Goal: Task Accomplishment & Management: Complete application form

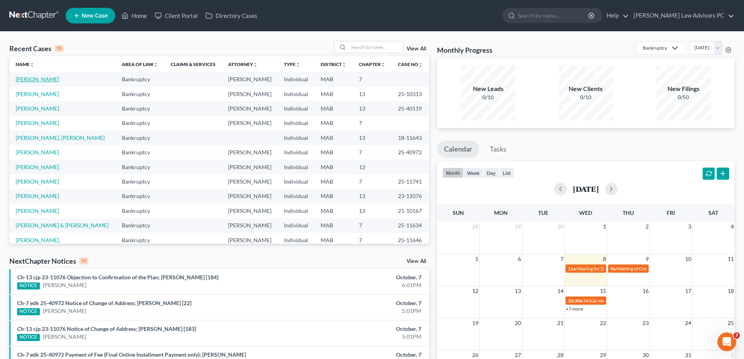
click at [41, 82] on link "[PERSON_NAME]" at bounding box center [37, 79] width 43 height 7
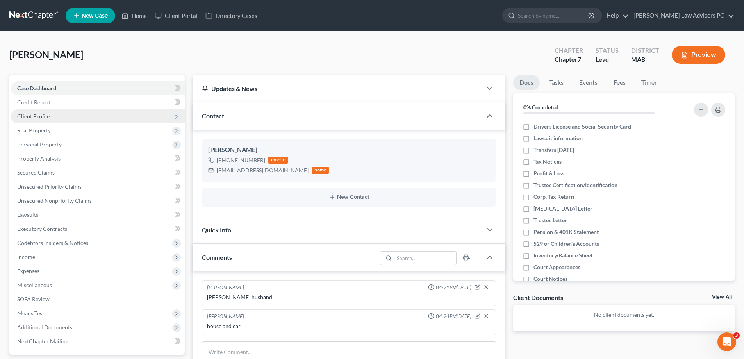
click at [44, 118] on span "Client Profile" at bounding box center [33, 116] width 32 height 7
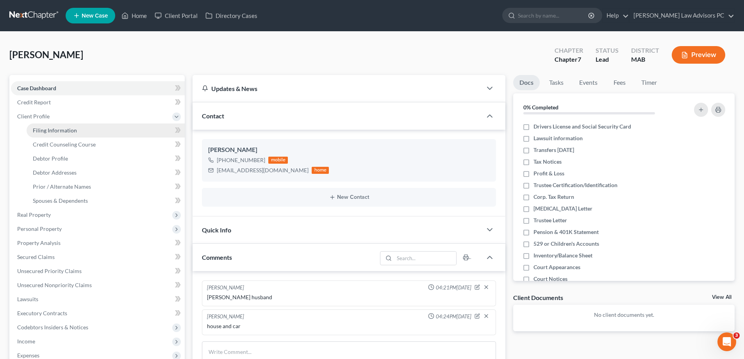
click at [53, 130] on span "Filing Information" at bounding box center [55, 130] width 44 height 7
select select "1"
select select "0"
select select "22"
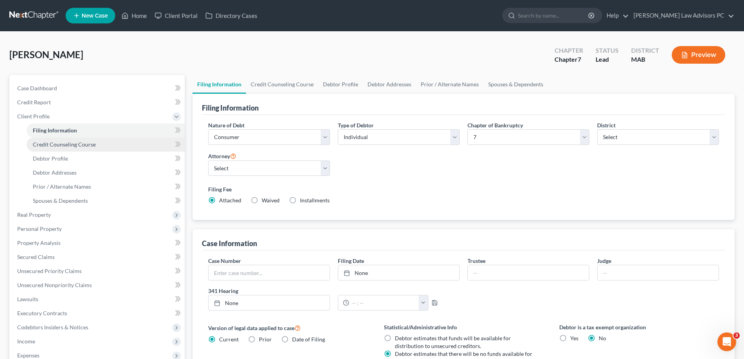
click at [62, 143] on span "Credit Counseling Course" at bounding box center [64, 144] width 63 height 7
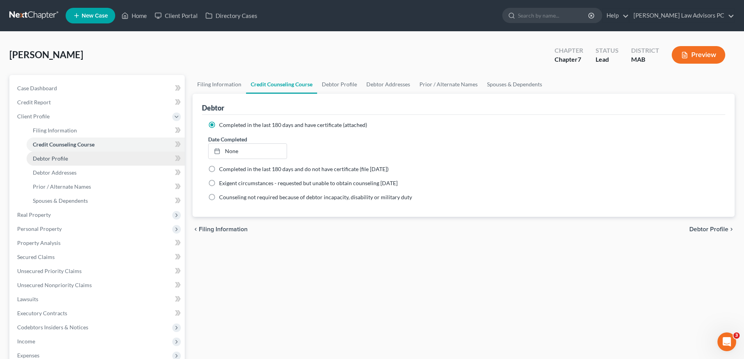
click at [68, 158] on link "Debtor Profile" at bounding box center [106, 158] width 158 height 14
select select "1"
select select "5"
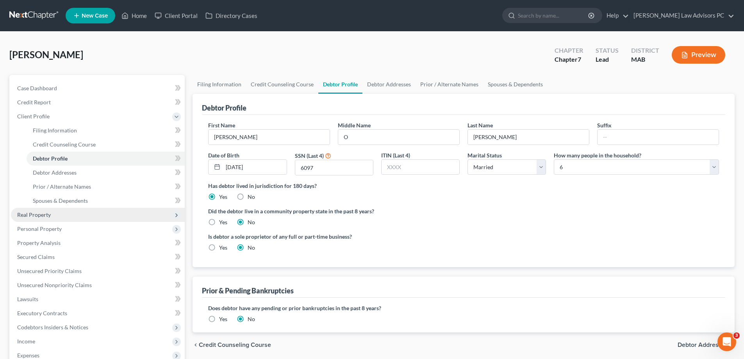
click at [57, 212] on span "Real Property" at bounding box center [98, 215] width 174 height 14
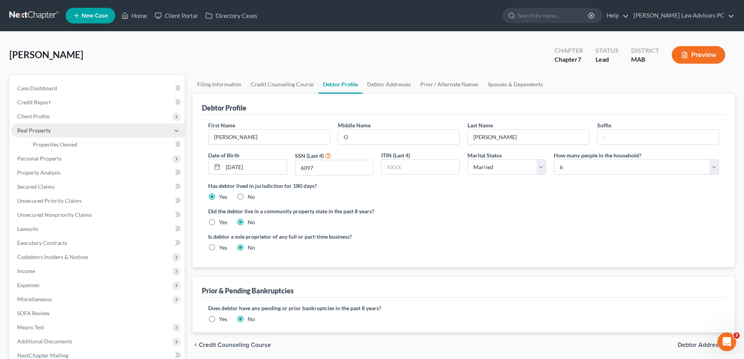
click at [55, 130] on span "Real Property" at bounding box center [98, 130] width 174 height 14
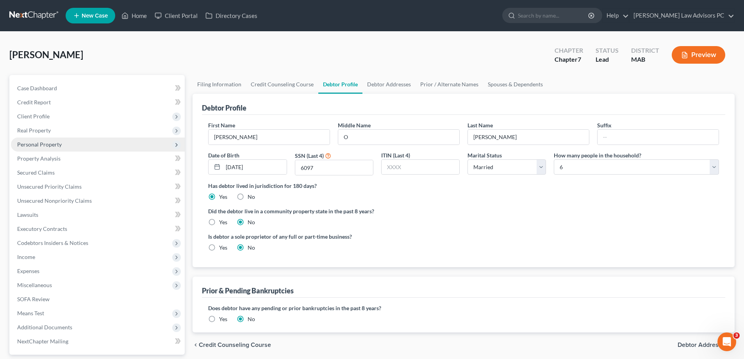
click at [59, 144] on span "Personal Property" at bounding box center [39, 144] width 45 height 7
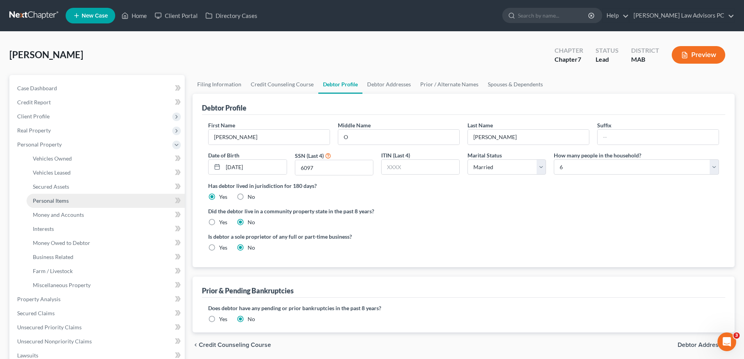
click at [62, 196] on link "Personal Items" at bounding box center [106, 201] width 158 height 14
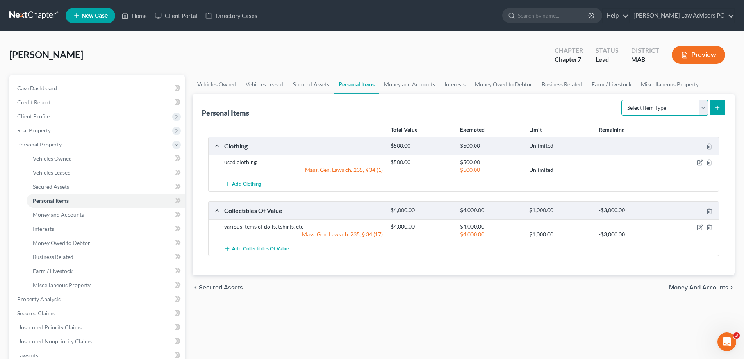
click at [702, 111] on select "Select Item Type Clothing Collectibles Of Value Electronics Firearms Household …" at bounding box center [664, 108] width 87 height 16
select select "household_goods"
click at [622, 100] on select "Select Item Type Clothing Collectibles Of Value Electronics Firearms Household …" at bounding box center [664, 108] width 87 height 16
click at [717, 107] on icon "submit" at bounding box center [717, 108] width 6 height 6
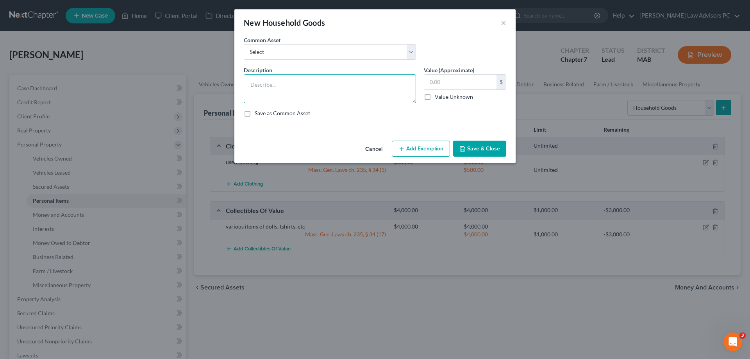
click at [271, 82] on textarea at bounding box center [330, 88] width 172 height 29
type textarea "used household goods-1/2 value-"
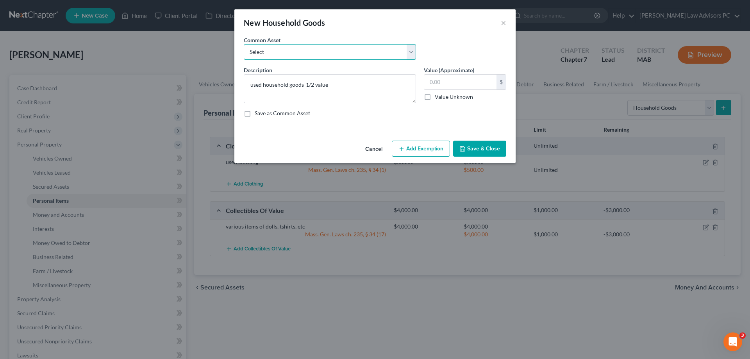
click at [276, 45] on select "Select used household items Household Goods, no items valued more than 600." at bounding box center [330, 52] width 172 height 16
select select "0"
click at [244, 44] on select "Select used household items Household Goods, no items valued more than 600." at bounding box center [330, 52] width 172 height 16
type textarea "used household items"
type input "3,500.00"
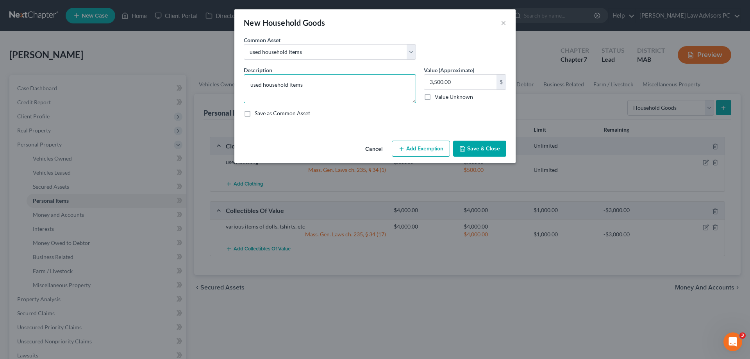
click at [317, 87] on textarea "used household items" at bounding box center [330, 88] width 172 height 29
type textarea "used household items-1/2 value"
type input "1,000"
click at [408, 143] on button "Add Exemption" at bounding box center [421, 149] width 58 height 16
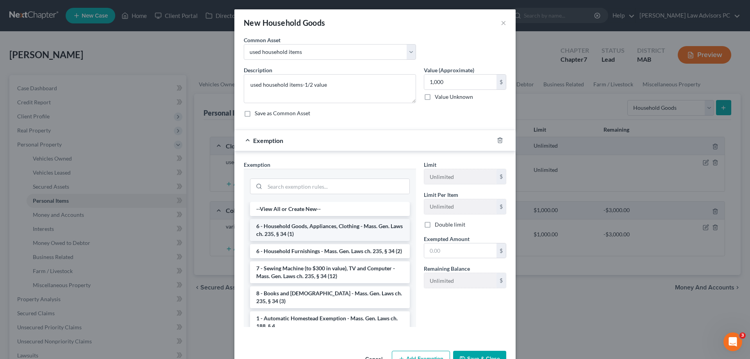
click at [314, 226] on li "6 - Household Goods, Appliances, Clothing - Mass. Gen. Laws ch. 235, § 34 (1)" at bounding box center [330, 230] width 160 height 22
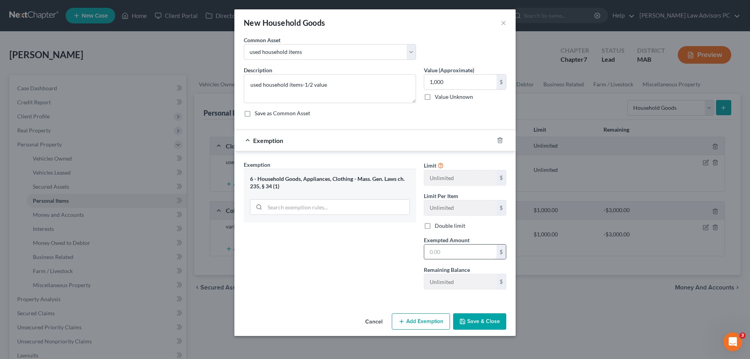
click at [433, 250] on input "text" at bounding box center [460, 251] width 72 height 15
type input "1,000"
drag, startPoint x: 486, startPoint y: 321, endPoint x: 483, endPoint y: 323, distance: 4.4
click at [486, 324] on button "Save & Close" at bounding box center [479, 321] width 53 height 16
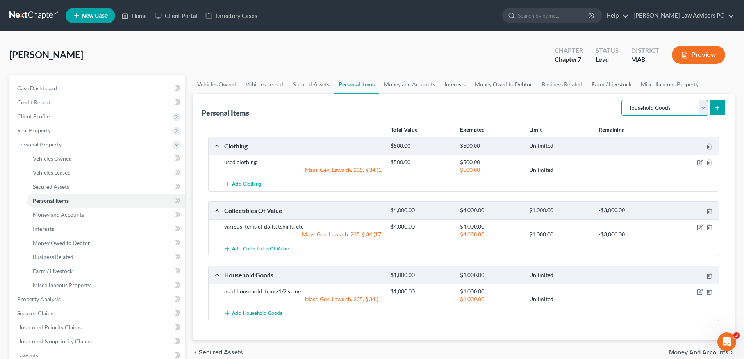
click at [696, 107] on select "Select Item Type Clothing Collectibles Of Value Electronics Firearms Household …" at bounding box center [664, 108] width 87 height 16
select select "electronics"
click at [622, 100] on select "Select Item Type Clothing Collectibles Of Value Electronics Firearms Household …" at bounding box center [664, 108] width 87 height 16
click at [721, 107] on button "submit" at bounding box center [717, 107] width 15 height 15
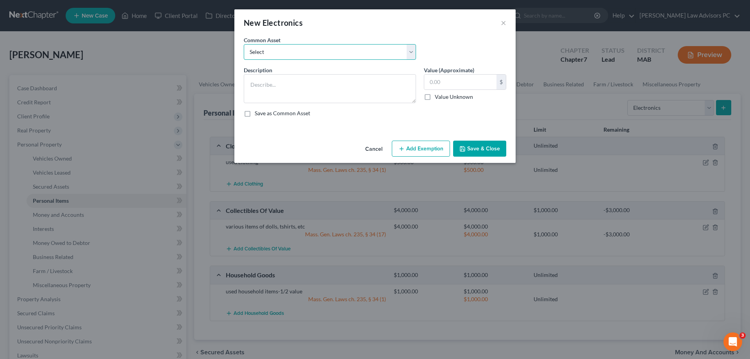
click at [311, 53] on select "Select used tvs, phones, etc used tvs, phones, etc used tvs, phones, etc used t…" at bounding box center [330, 52] width 172 height 16
select select "3"
click at [244, 44] on select "Select used tvs, phones, etc used tvs, phones, etc used tvs, phones, etc used t…" at bounding box center [330, 52] width 172 height 16
type textarea "used tvs, phones, etc"
type input "2,000.00"
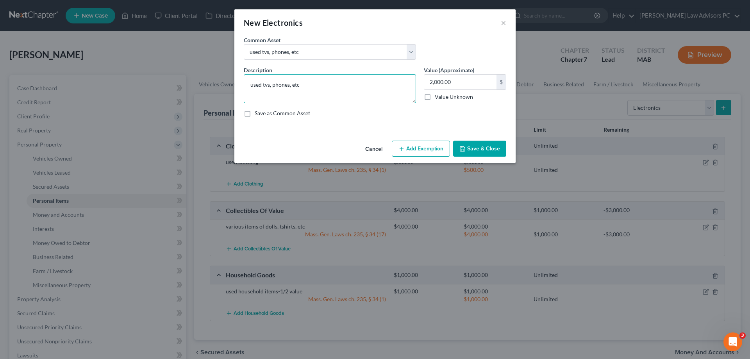
click at [317, 81] on textarea "used tvs, phones, etc" at bounding box center [330, 88] width 172 height 29
type textarea "used tvs, phones, etc-1/2 value"
type textarea "used tvs, phones, etc-1/2 value5000.00"
click at [433, 144] on button "Add Exemption" at bounding box center [421, 149] width 58 height 16
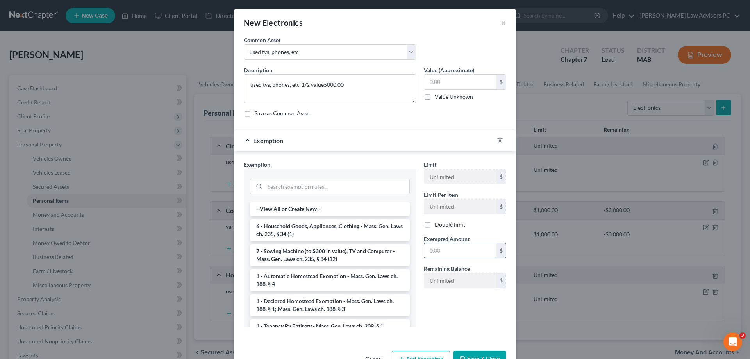
click at [436, 248] on input "text" at bounding box center [460, 250] width 72 height 15
type input "500"
click at [353, 232] on li "6 - Household Goods, Appliances, Clothing - Mass. Gen. Laws ch. 235, § 34 (1)" at bounding box center [330, 230] width 160 height 22
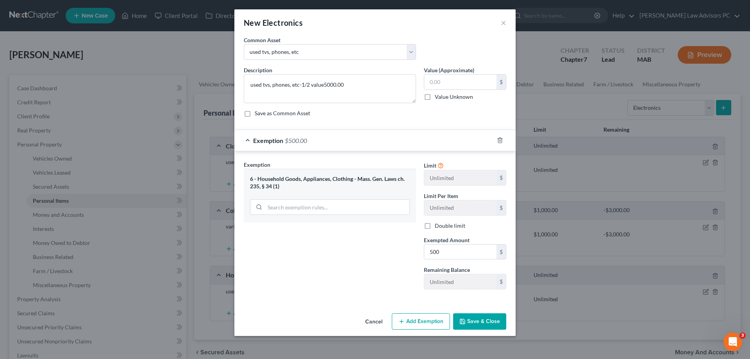
click at [481, 319] on button "Save & Close" at bounding box center [479, 321] width 53 height 16
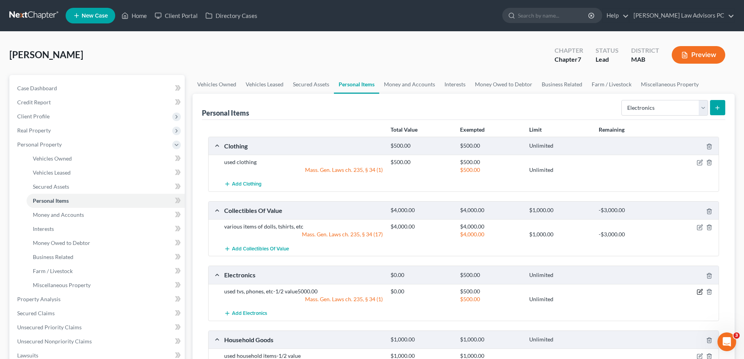
click at [700, 291] on icon "button" at bounding box center [700, 292] width 6 height 6
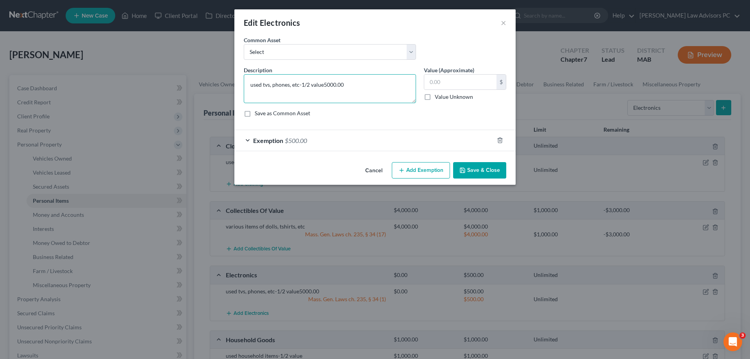
click at [353, 87] on textarea "used tvs, phones, etc-1/2 value5000.00" at bounding box center [330, 88] width 172 height 29
type textarea "used tvs, phones, etc-1/2 value 500"
click at [468, 165] on button "Save & Close" at bounding box center [479, 170] width 53 height 16
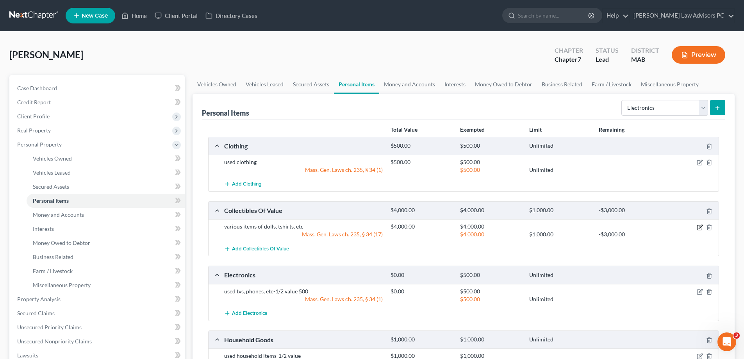
click at [698, 228] on icon "button" at bounding box center [700, 227] width 6 height 6
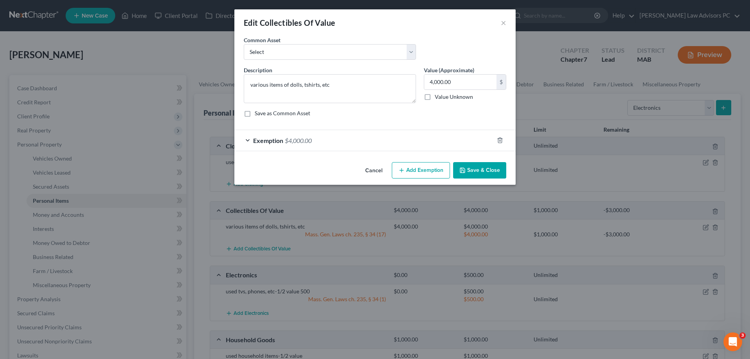
click at [474, 167] on button "Save & Close" at bounding box center [479, 170] width 53 height 16
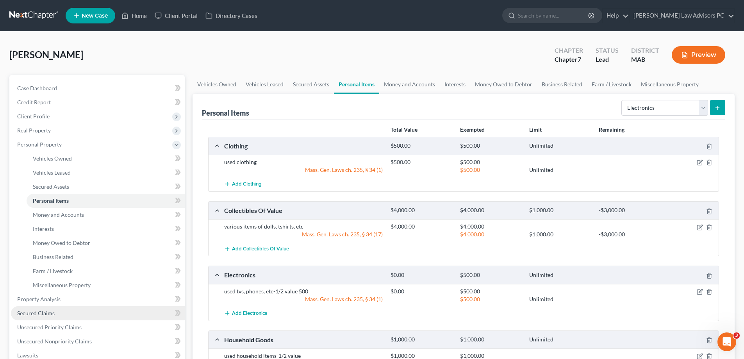
click at [98, 310] on link "Secured Claims" at bounding box center [98, 313] width 174 height 14
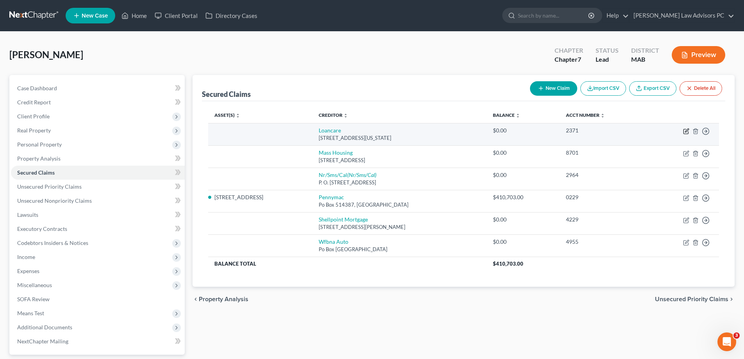
click at [684, 131] on icon "button" at bounding box center [686, 131] width 6 height 6
select select "48"
select select "0"
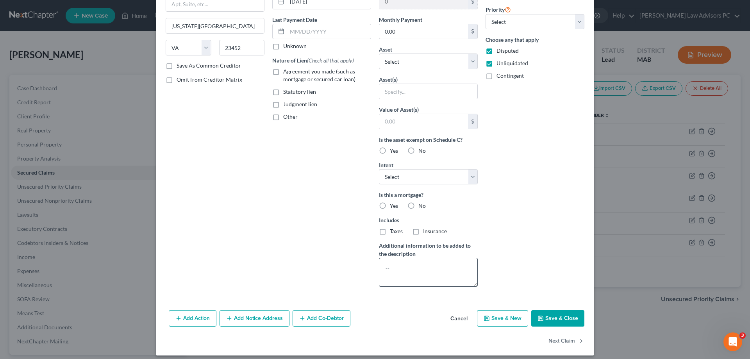
scroll to position [97, 0]
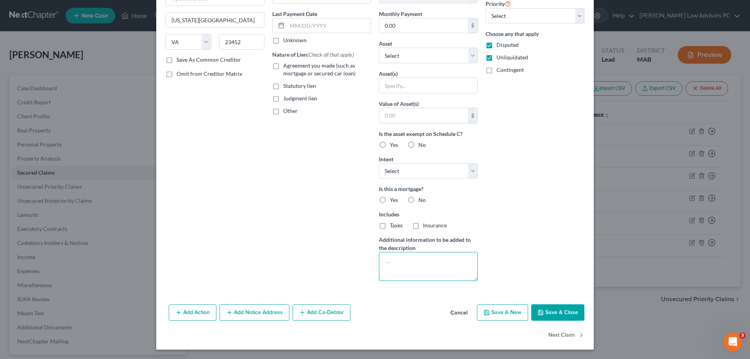
click at [424, 264] on textarea at bounding box center [428, 266] width 99 height 29
type textarea "duplicate"
click at [548, 313] on button "Save & Close" at bounding box center [557, 312] width 53 height 16
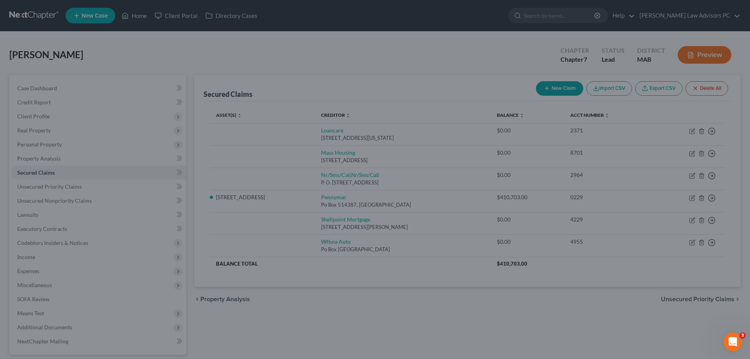
scroll to position [12, 0]
type input "0"
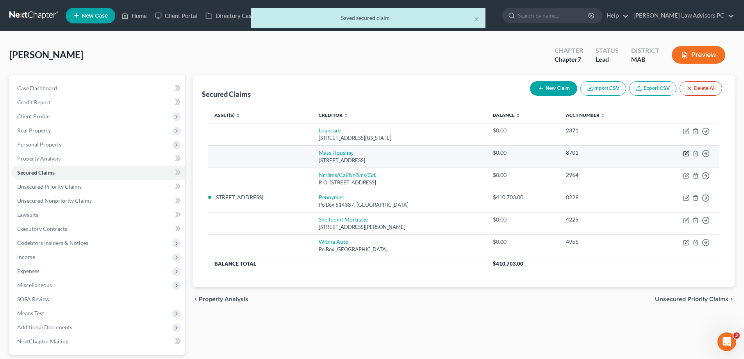
click at [685, 153] on icon "button" at bounding box center [686, 153] width 6 height 6
select select "22"
select select "0"
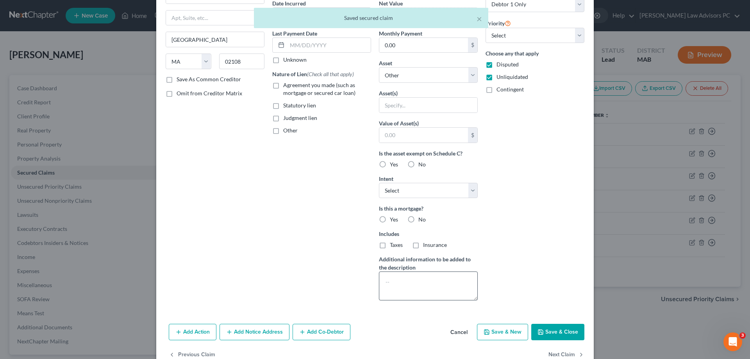
scroll to position [78, 0]
click at [412, 288] on textarea at bounding box center [428, 285] width 99 height 29
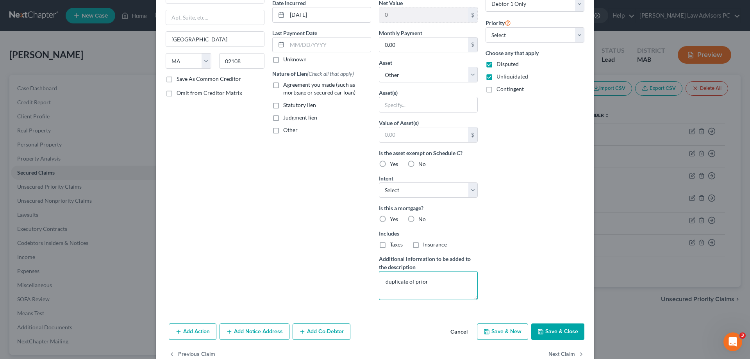
type textarea "duplicate of prior"
click at [554, 331] on button "Save & Close" at bounding box center [557, 331] width 53 height 16
select select
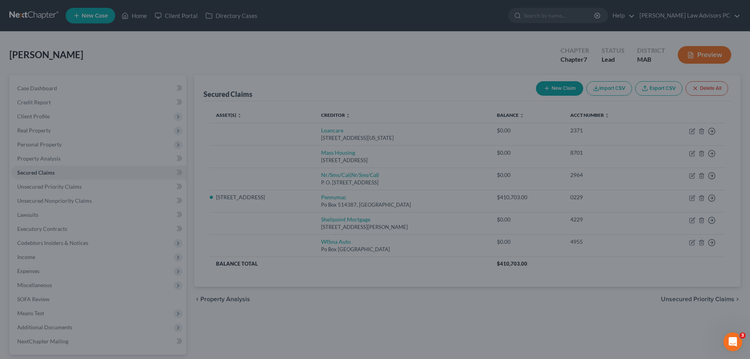
type input "0"
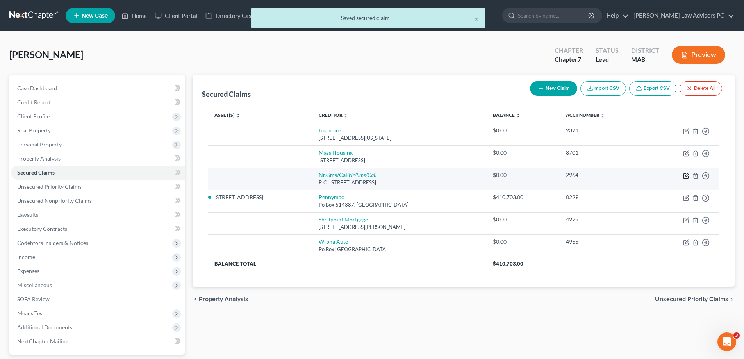
click at [686, 176] on icon "button" at bounding box center [686, 176] width 6 height 6
select select "42"
select select "0"
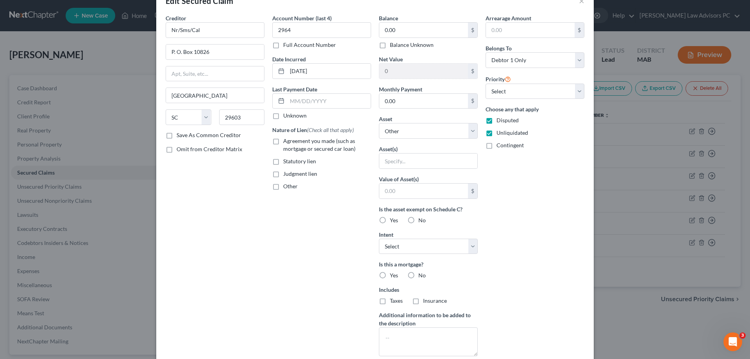
scroll to position [39, 0]
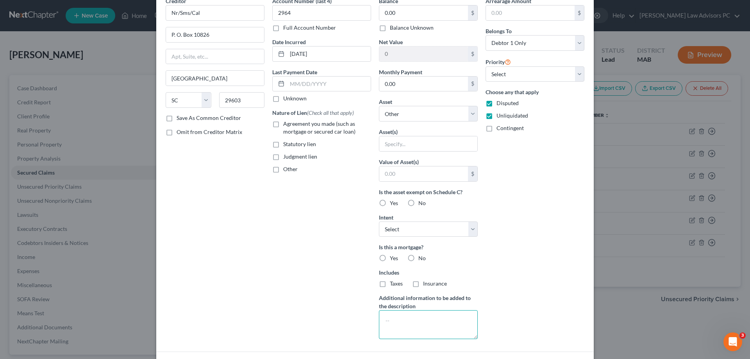
click at [421, 316] on textarea at bounding box center [428, 324] width 99 height 29
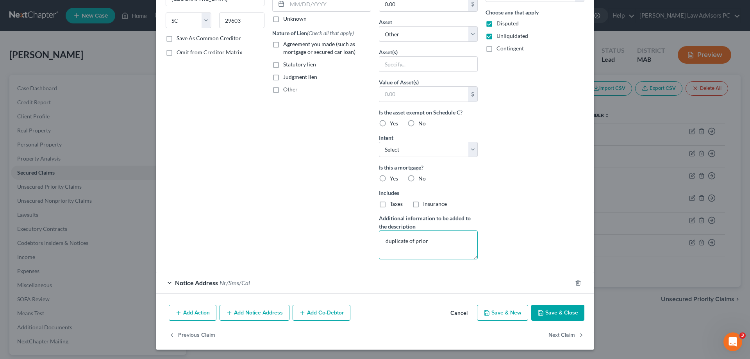
type textarea "duplicate of prior"
click at [556, 310] on button "Save & Close" at bounding box center [557, 313] width 53 height 16
select select
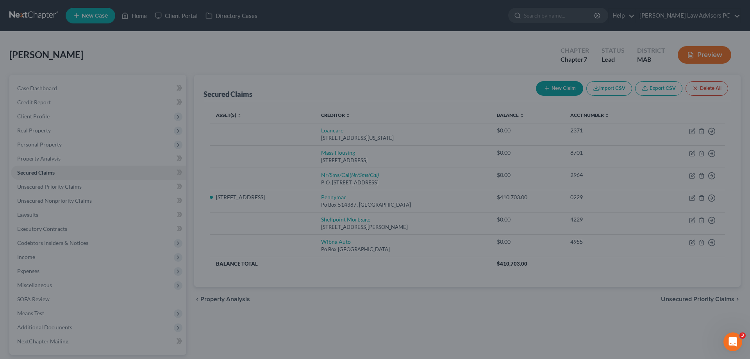
scroll to position [33, 0]
type input "0"
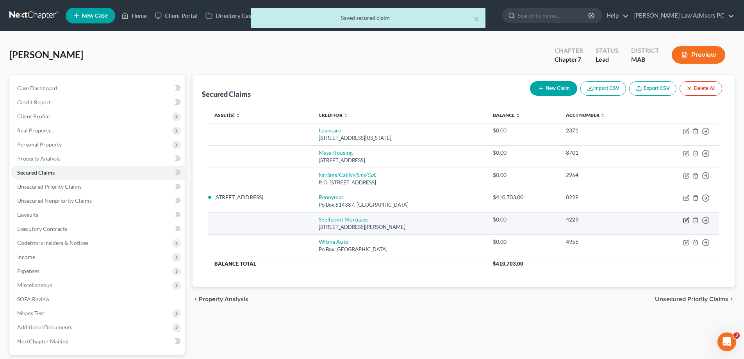
click at [686, 221] on icon "button" at bounding box center [687, 219] width 4 height 4
select select "42"
select select "0"
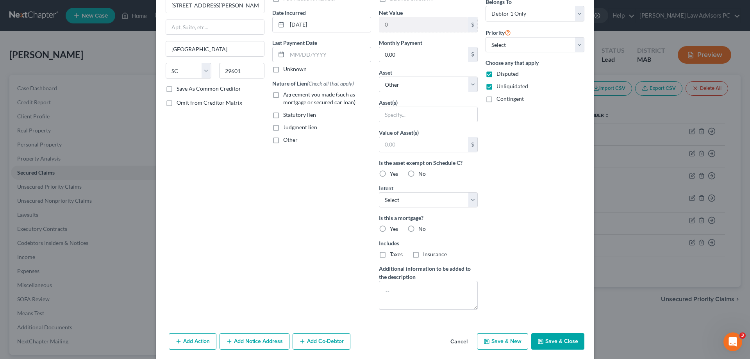
scroll to position [78, 0]
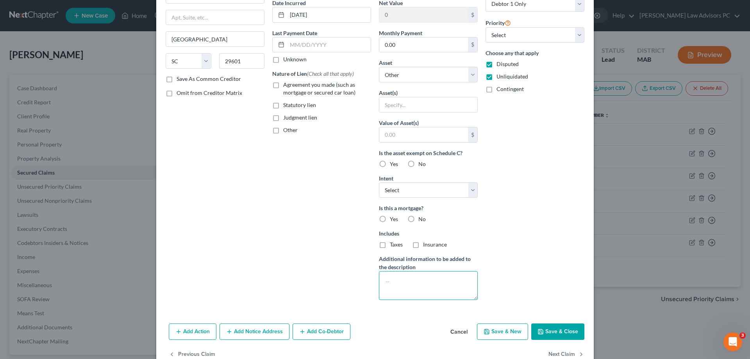
click at [406, 285] on textarea at bounding box center [428, 285] width 99 height 29
type textarea "duplicate"
click at [567, 331] on button "Save & Close" at bounding box center [557, 331] width 53 height 16
select select
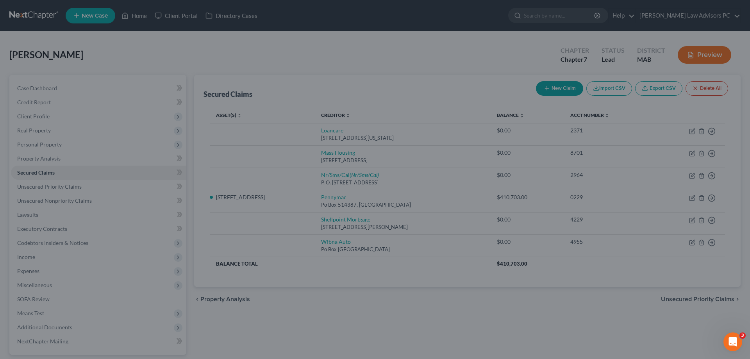
scroll to position [12, 0]
type input "0"
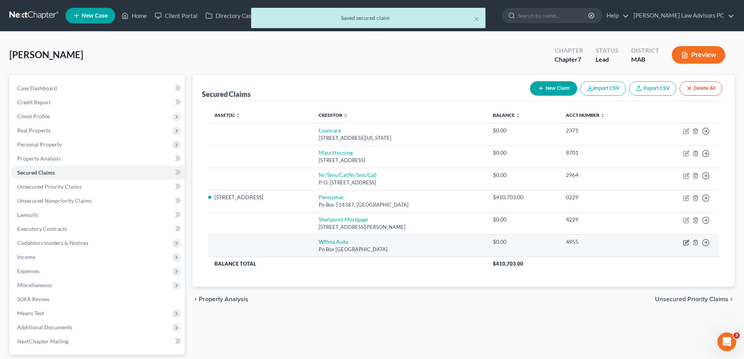
click at [686, 241] on icon "button" at bounding box center [686, 242] width 6 height 6
select select "28"
select select "0"
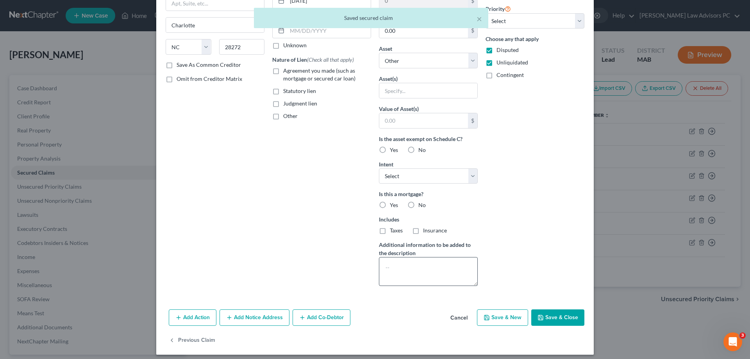
scroll to position [97, 0]
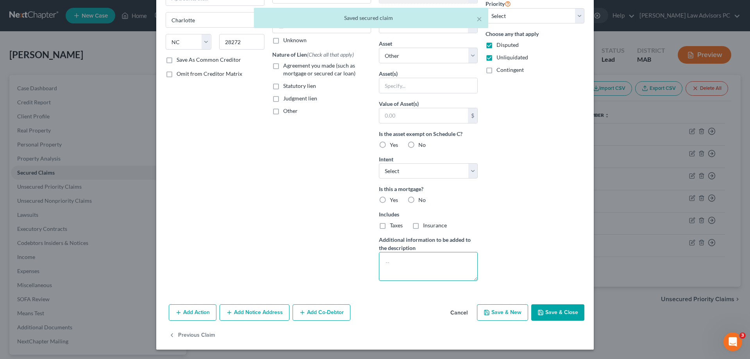
click at [419, 255] on textarea at bounding box center [428, 266] width 99 height 29
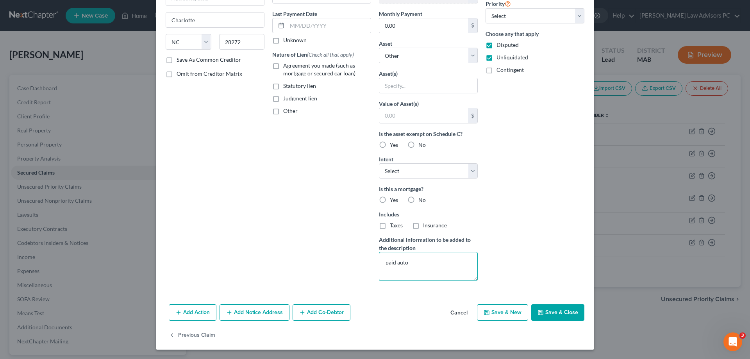
type textarea "paid auto"
click at [549, 308] on button "Save & Close" at bounding box center [557, 312] width 53 height 16
select select
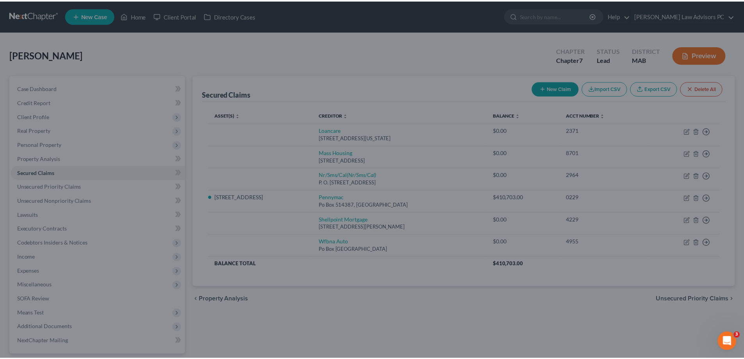
scroll to position [12, 0]
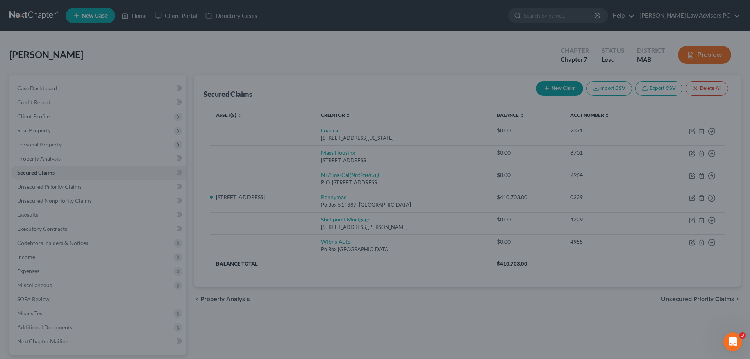
type input "0"
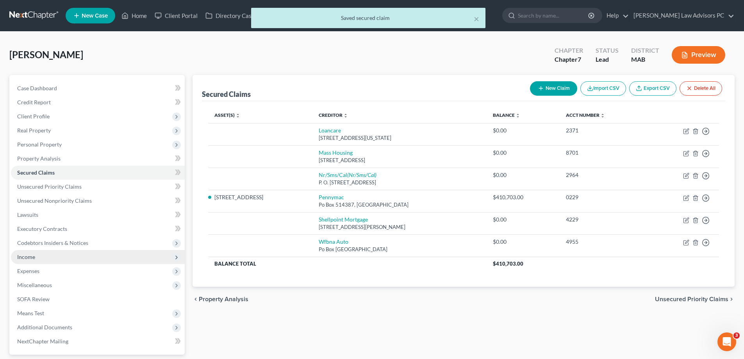
click at [141, 252] on span "Income" at bounding box center [98, 257] width 174 height 14
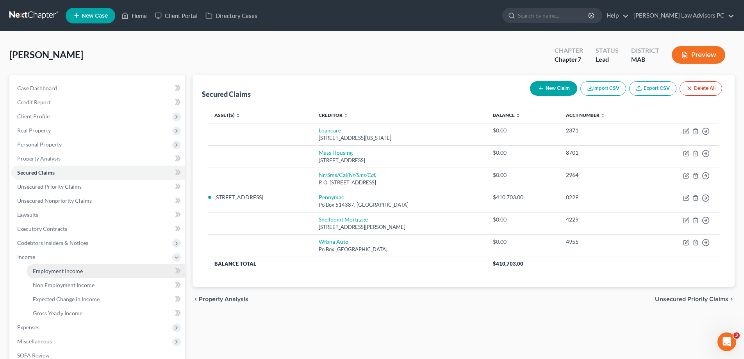
click at [136, 270] on link "Employment Income" at bounding box center [106, 271] width 158 height 14
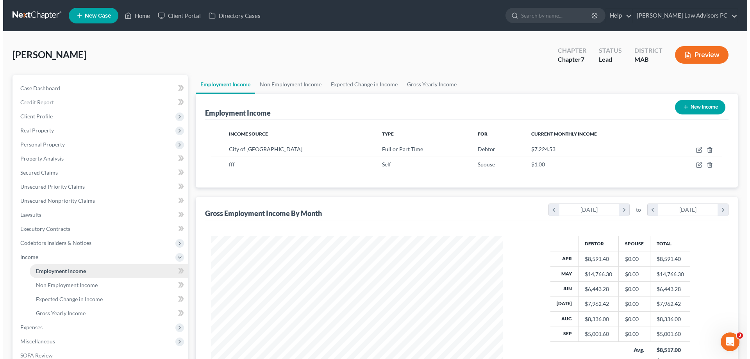
scroll to position [146, 307]
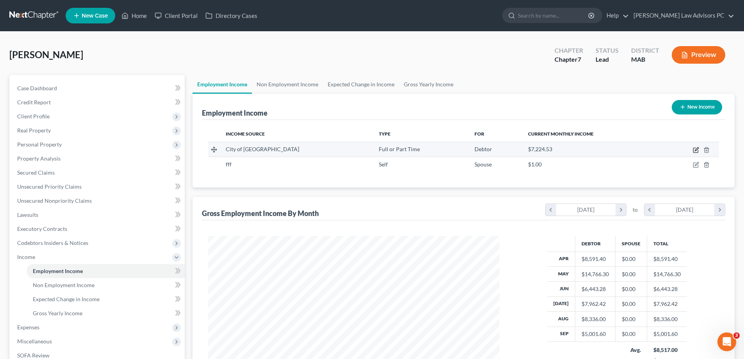
click at [695, 150] on icon "button" at bounding box center [697, 149] width 4 height 4
select select "0"
select select "22"
select select "3"
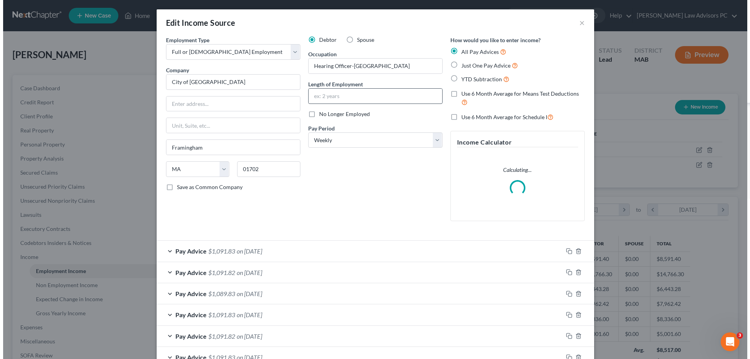
scroll to position [147, 310]
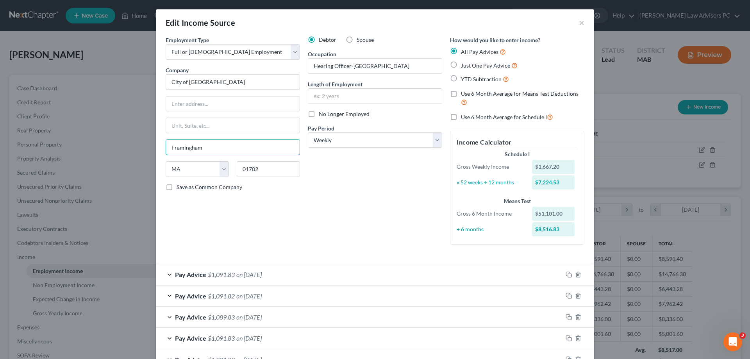
drag, startPoint x: 213, startPoint y: 149, endPoint x: 157, endPoint y: 147, distance: 56.6
drag, startPoint x: 239, startPoint y: 162, endPoint x: 228, endPoint y: 162, distance: 10.9
click at [229, 162] on div "State [US_STATE] AK AR AZ CA CO CT DE DC [GEOGRAPHIC_DATA] [GEOGRAPHIC_DATA] GU…" at bounding box center [233, 172] width 142 height 22
type input "02139"
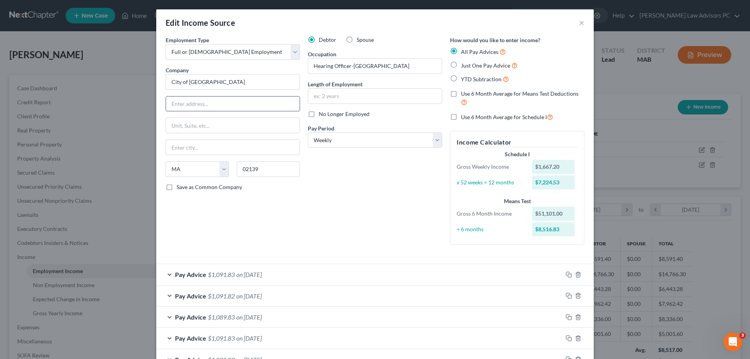
type input "[GEOGRAPHIC_DATA]"
click at [211, 102] on input "text" at bounding box center [233, 103] width 134 height 15
type input "[STREET_ADDRESS]"
click at [355, 93] on input "text" at bounding box center [375, 96] width 134 height 15
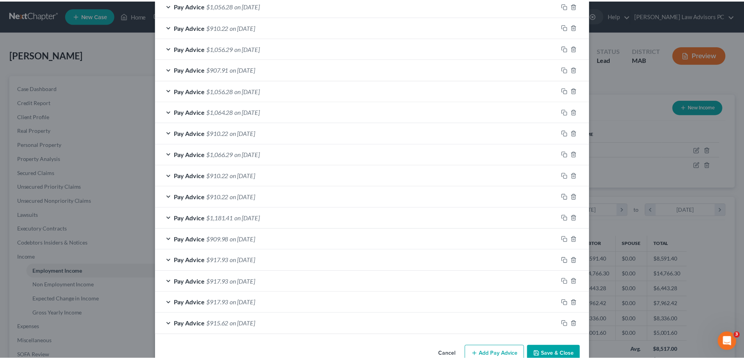
scroll to position [690, 0]
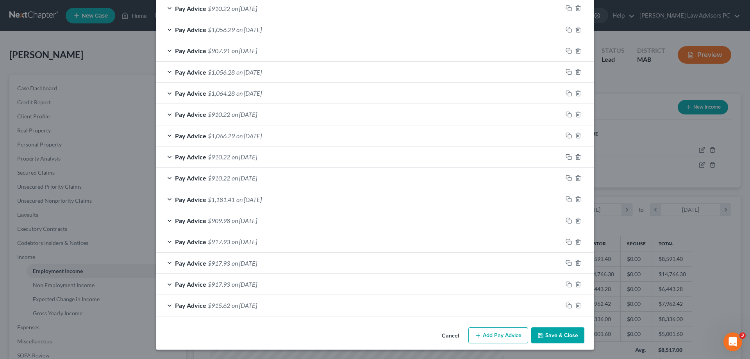
type input "5 mos"
click at [550, 335] on button "Save & Close" at bounding box center [557, 335] width 53 height 16
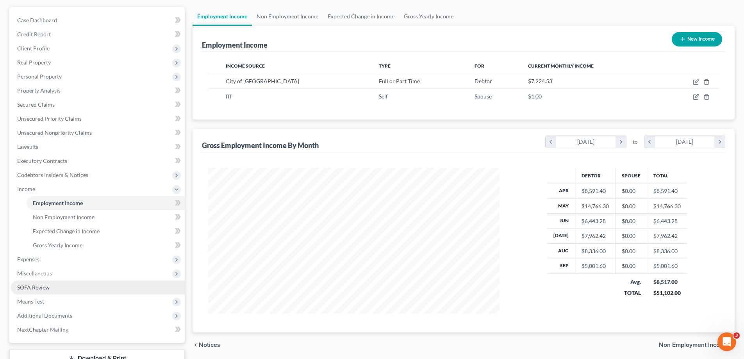
scroll to position [78, 0]
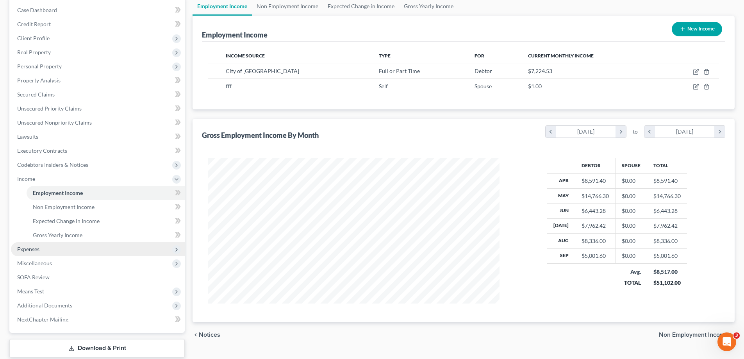
click at [63, 253] on span "Expenses" at bounding box center [98, 249] width 174 height 14
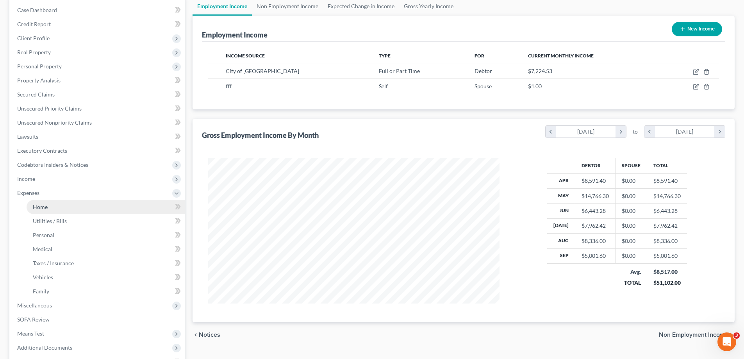
click at [67, 208] on link "Home" at bounding box center [106, 207] width 158 height 14
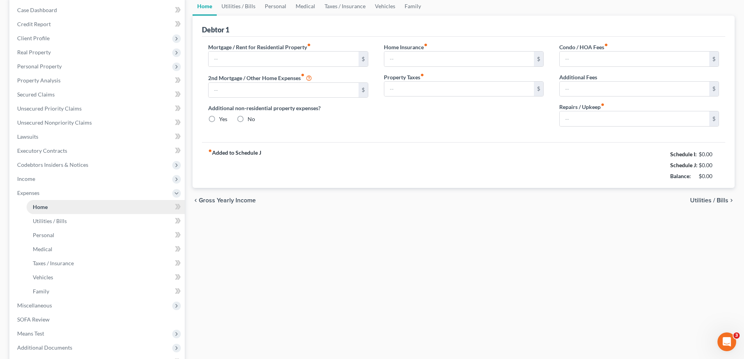
scroll to position [16, 0]
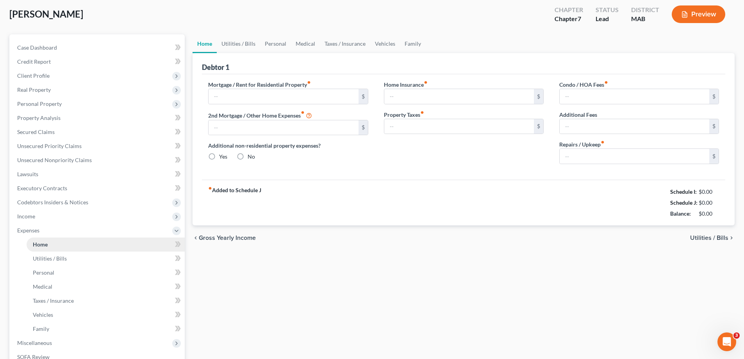
type input "2,215.00"
type input "0.00"
radio input "true"
type input "200.00"
type input "7,000.00"
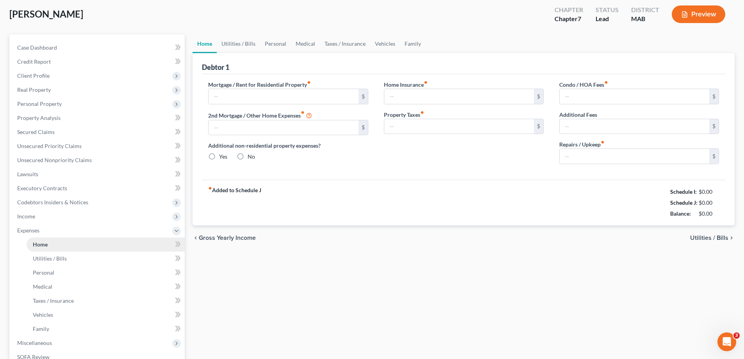
type input "0.00"
type input "245.00"
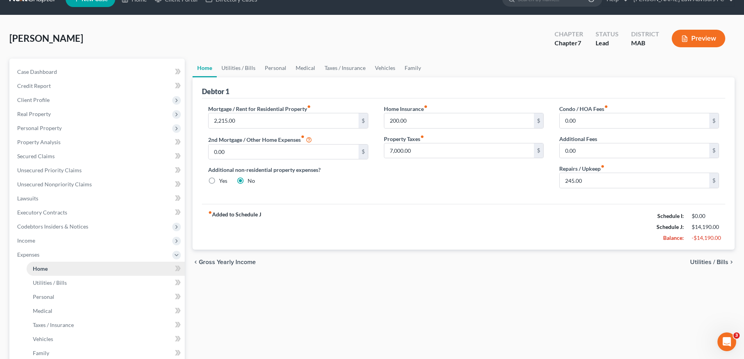
scroll to position [0, 0]
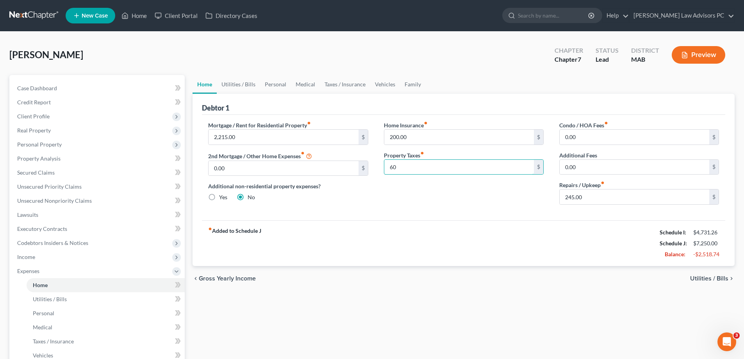
type input "6"
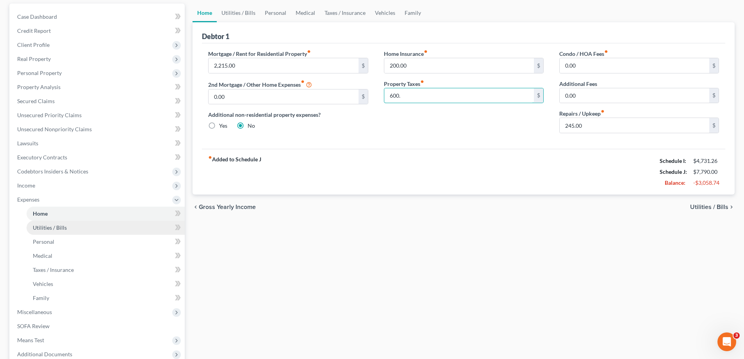
scroll to position [78, 0]
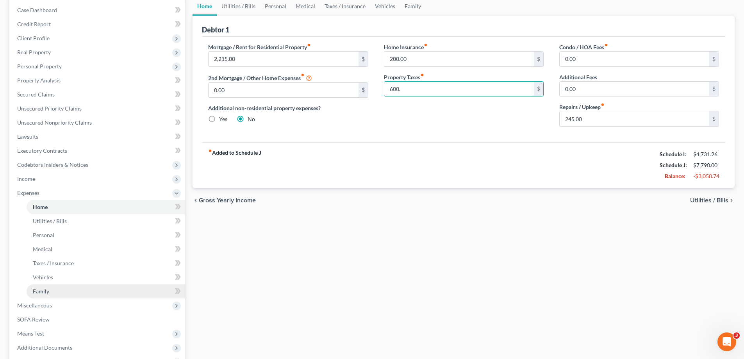
type input "600."
click at [110, 294] on link "Family" at bounding box center [106, 291] width 158 height 14
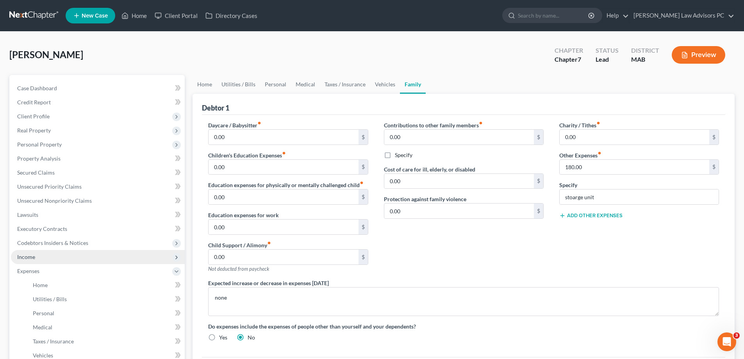
click at [75, 260] on span "Income" at bounding box center [98, 257] width 174 height 14
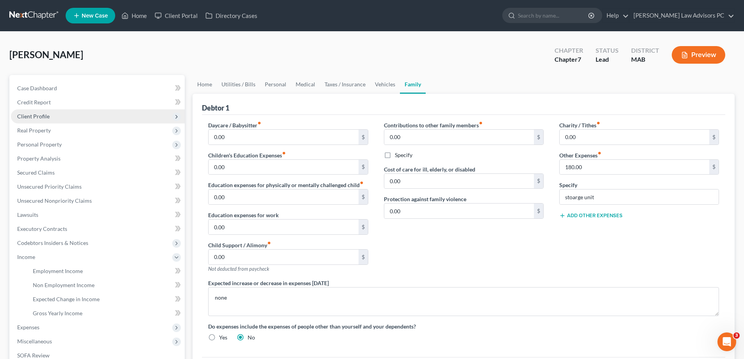
click at [65, 115] on span "Client Profile" at bounding box center [98, 116] width 174 height 14
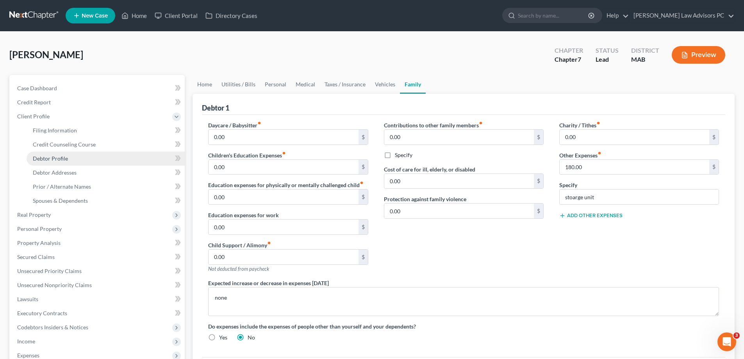
click at [70, 160] on link "Debtor Profile" at bounding box center [106, 158] width 158 height 14
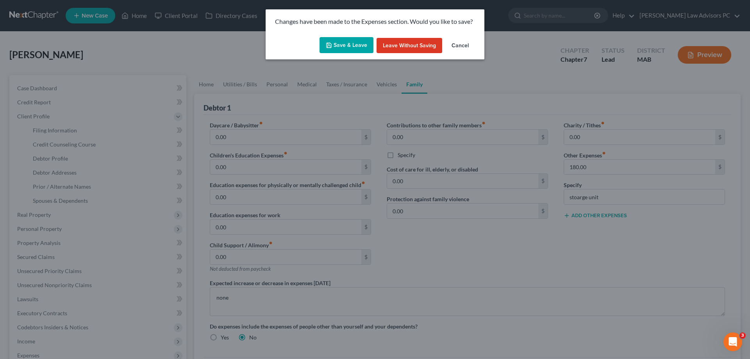
click at [346, 47] on button "Save & Leave" at bounding box center [346, 45] width 54 height 16
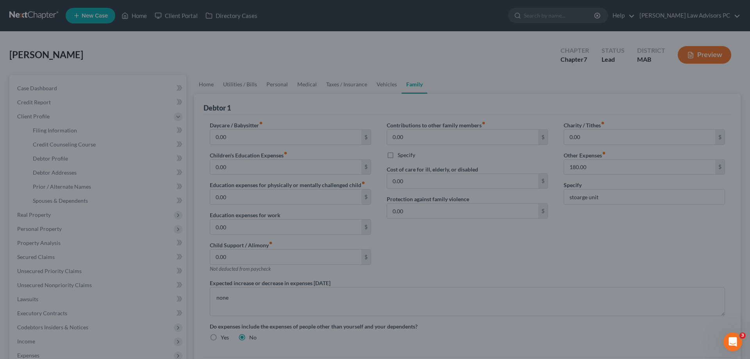
select select "1"
select select "5"
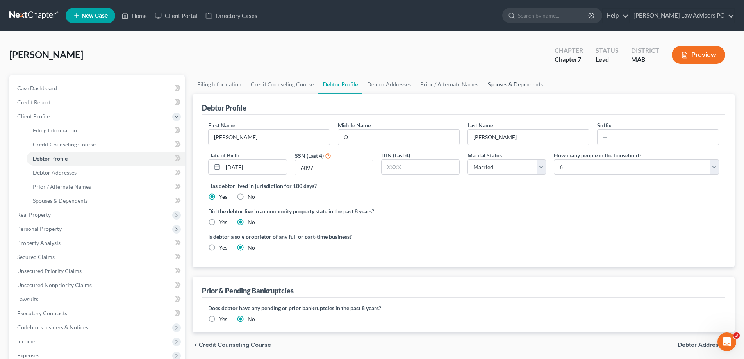
click at [516, 85] on link "Spouses & Dependents" at bounding box center [515, 84] width 64 height 19
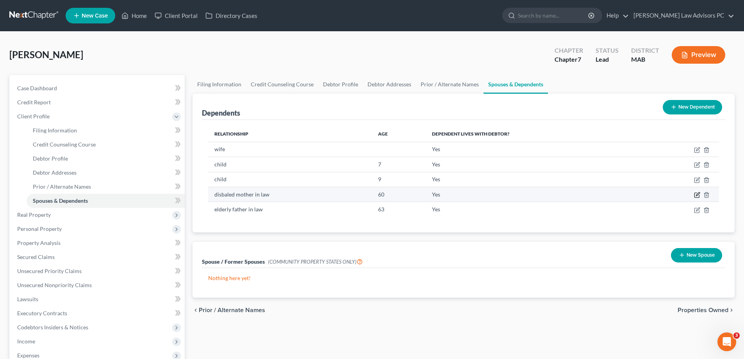
click at [698, 194] on icon "button" at bounding box center [698, 194] width 4 height 4
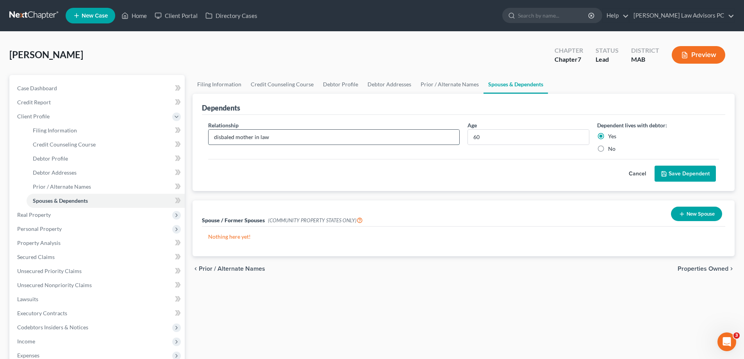
click at [234, 136] on input "disbaled mother in law" at bounding box center [333, 137] width 251 height 15
type input "disabled mother in law"
click at [672, 174] on button "Save Dependent" at bounding box center [684, 174] width 61 height 16
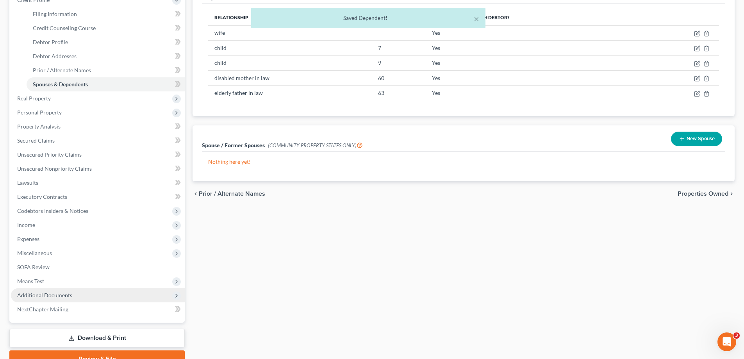
scroll to position [117, 0]
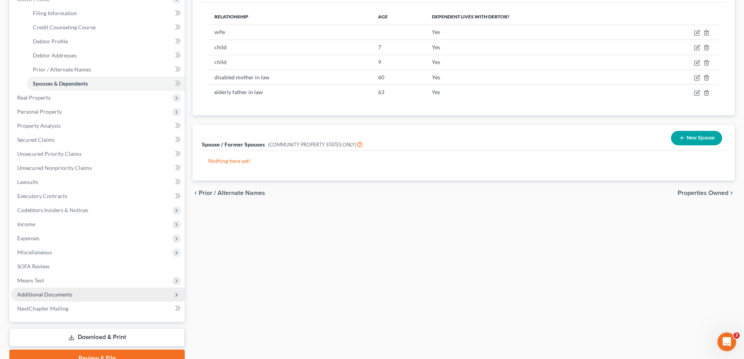
click at [98, 292] on span "Additional Documents" at bounding box center [98, 294] width 174 height 14
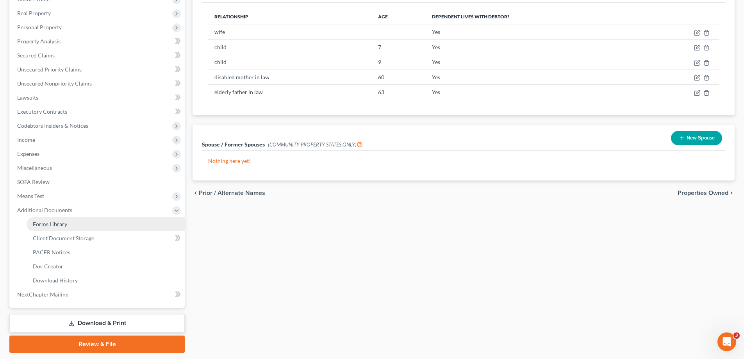
click at [94, 219] on link "Forms Library" at bounding box center [106, 224] width 158 height 14
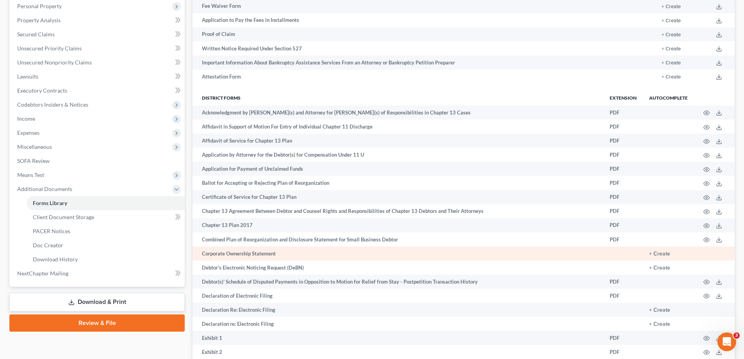
scroll to position [195, 0]
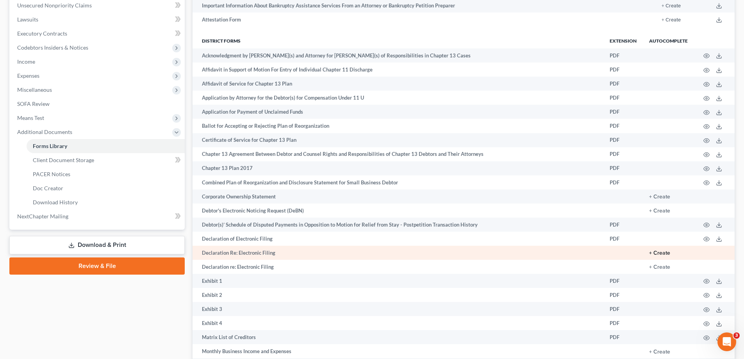
click at [663, 252] on button "+ Create" at bounding box center [659, 252] width 21 height 5
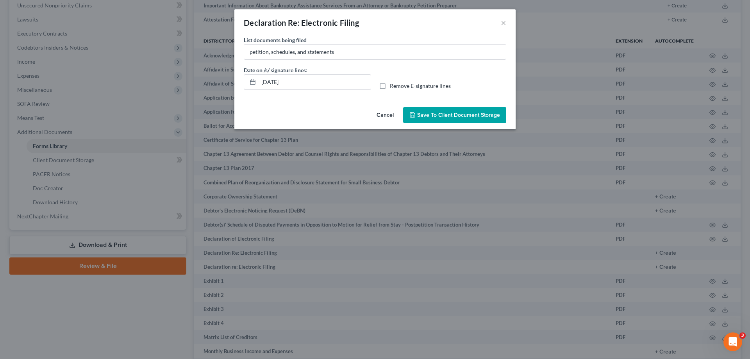
click at [457, 112] on span "Save to Client Document Storage" at bounding box center [458, 115] width 83 height 7
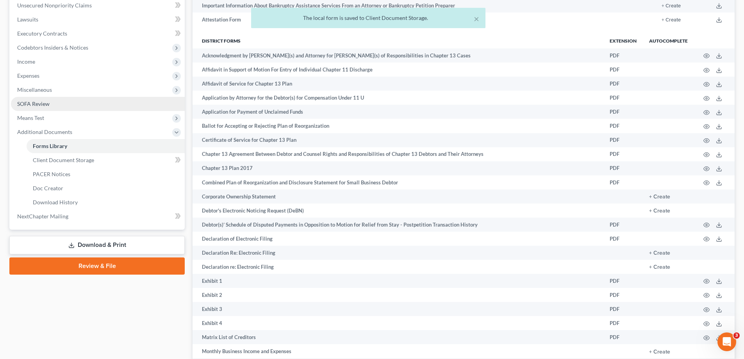
click at [83, 105] on link "SOFA Review" at bounding box center [98, 104] width 174 height 14
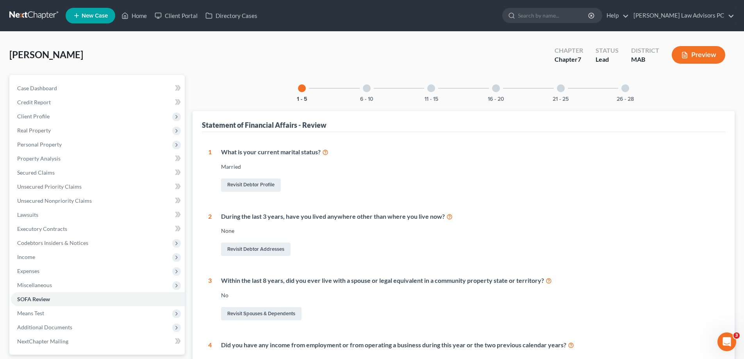
click at [495, 89] on div at bounding box center [496, 88] width 8 height 8
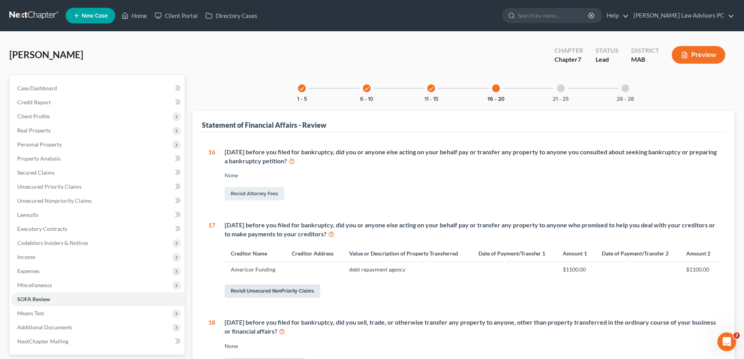
click at [310, 289] on link "Revisit Unsecured NonPriority Claims" at bounding box center [273, 290] width 96 height 13
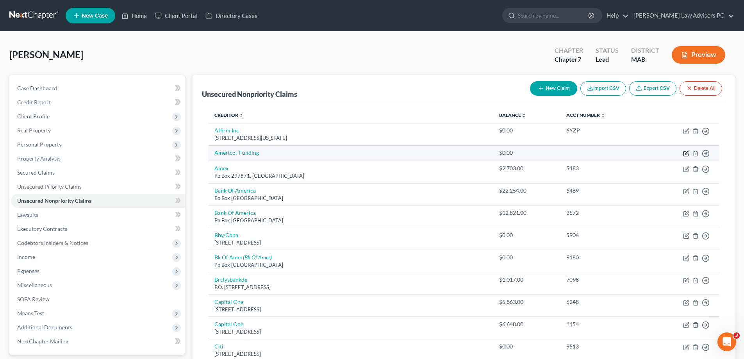
click at [684, 153] on icon "button" at bounding box center [686, 153] width 6 height 6
select select "16"
select select "0"
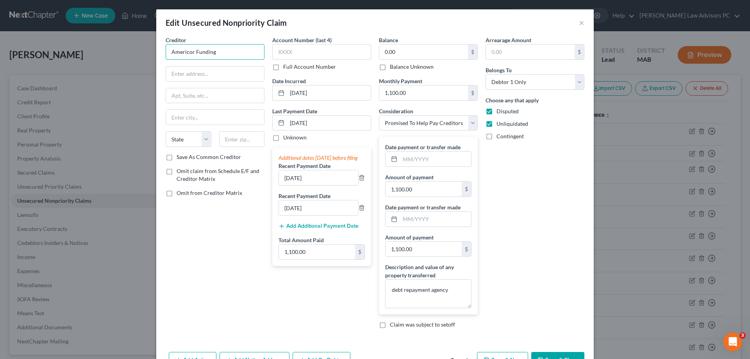
click at [230, 54] on input "Americor Funding" at bounding box center [215, 52] width 99 height 16
type input "Americor Funding LLC"
click at [176, 155] on label "Save As Common Creditor" at bounding box center [208, 157] width 64 height 8
click at [180, 155] on input "Save As Common Creditor" at bounding box center [182, 155] width 5 height 5
checkbox input "true"
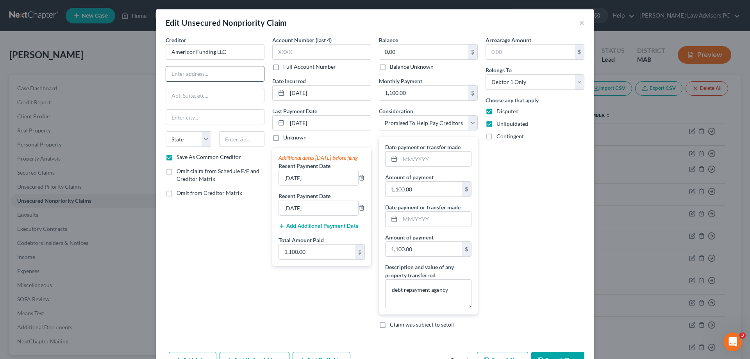
drag, startPoint x: 186, startPoint y: 75, endPoint x: 188, endPoint y: 72, distance: 4.0
click at [186, 75] on input "text" at bounding box center [215, 73] width 98 height 15
type input "18200 Con-[PERSON_NAME]"
click at [184, 118] on input "text" at bounding box center [215, 117] width 98 height 15
click at [186, 97] on input "text" at bounding box center [215, 95] width 98 height 15
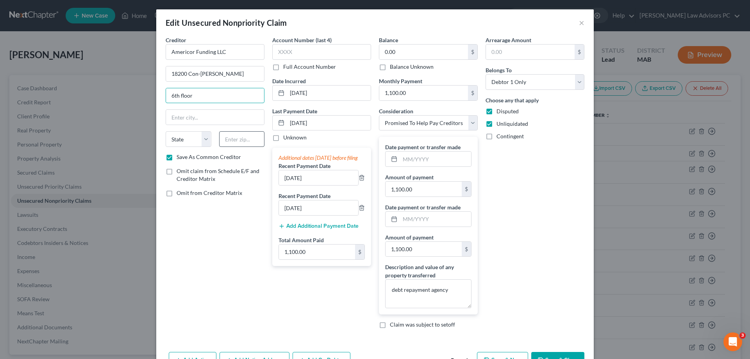
type input "6th floor"
click at [241, 138] on input "text" at bounding box center [242, 139] width 46 height 16
type input "92612"
click at [233, 116] on input "text" at bounding box center [215, 117] width 98 height 15
type input "Irvine"
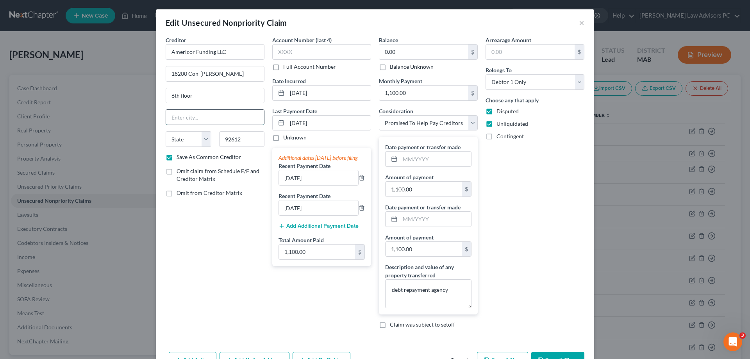
select select "4"
click at [176, 214] on div "Creditor * Americor Funding LLC 18200 Con-[PERSON_NAME] [GEOGRAPHIC_DATA] [US_S…" at bounding box center [215, 185] width 107 height 299
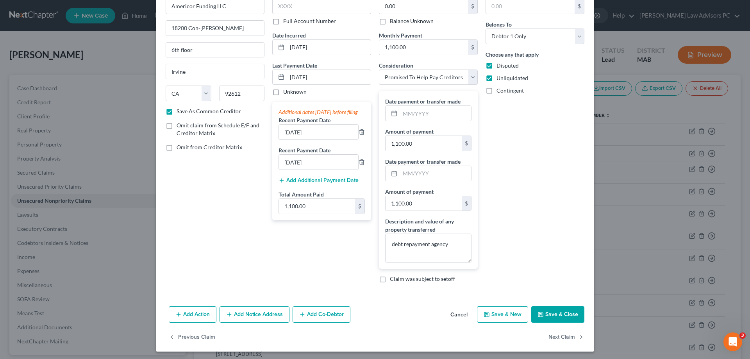
scroll to position [48, 0]
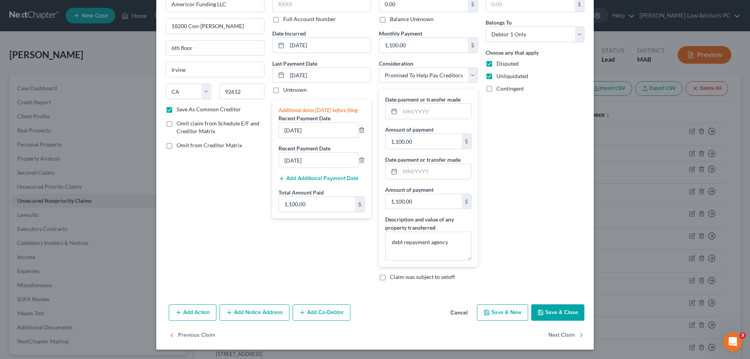
click at [558, 310] on button "Save & Close" at bounding box center [557, 312] width 53 height 16
checkbox input "false"
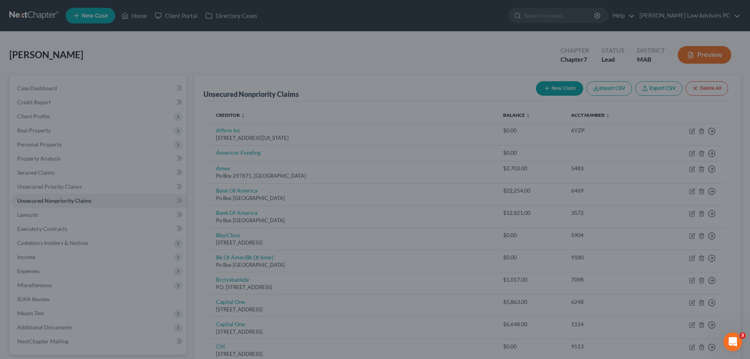
type input "0"
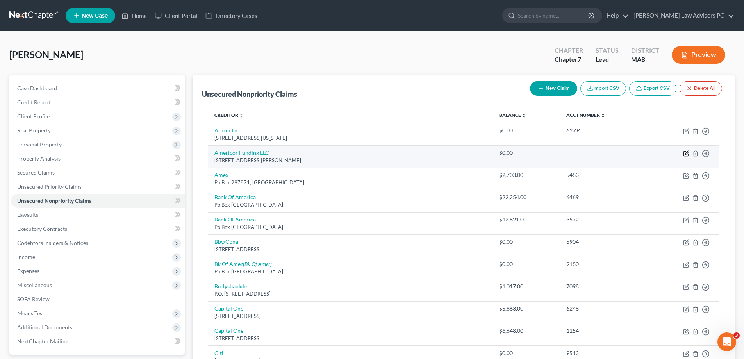
click at [685, 154] on icon "button" at bounding box center [687, 153] width 4 height 4
select select "4"
select select "16"
select select "0"
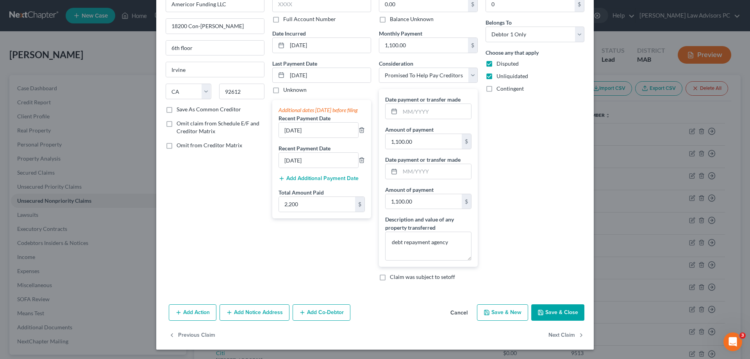
click at [551, 310] on button "Save & Close" at bounding box center [557, 312] width 53 height 16
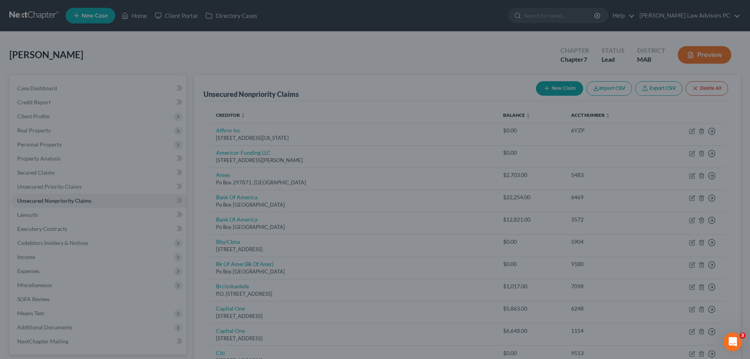
type input "2,200.00"
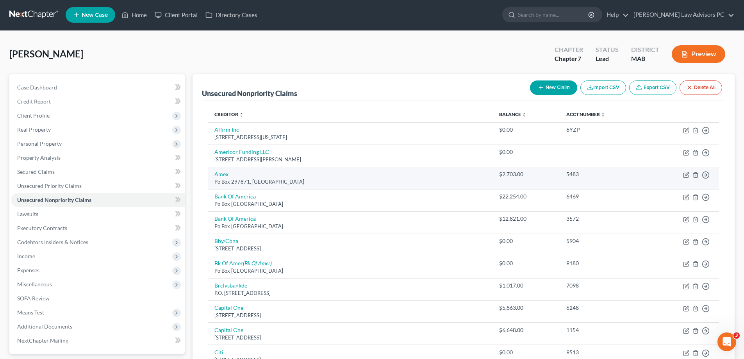
scroll to position [0, 0]
